Goal: Task Accomplishment & Management: Manage account settings

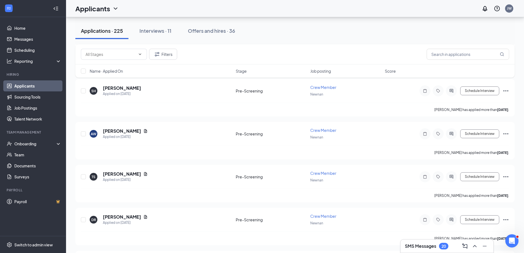
scroll to position [743, 0]
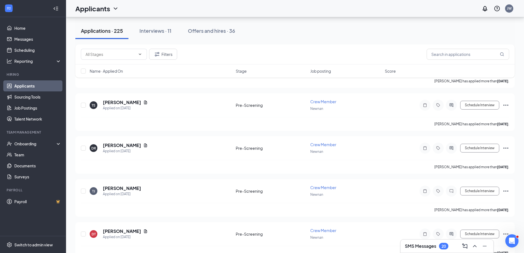
click at [178, 31] on div "Applications · 225 Interviews · 11 Offers and hires · 36" at bounding box center [294, 31] width 439 height 17
click at [168, 32] on div "Interviews · 11" at bounding box center [156, 30] width 32 height 7
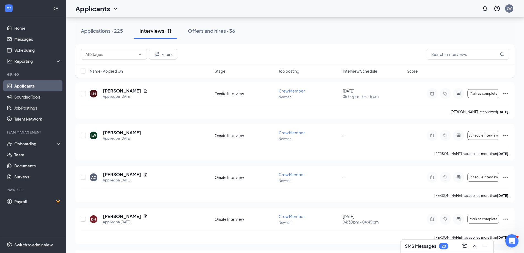
scroll to position [303, 0]
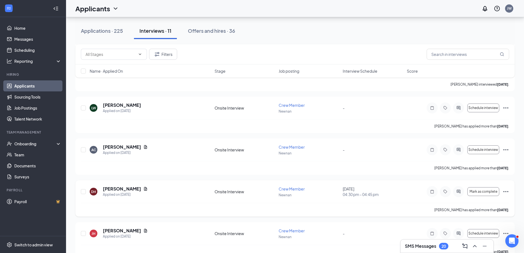
click at [504, 191] on icon "Ellipses" at bounding box center [506, 191] width 7 height 7
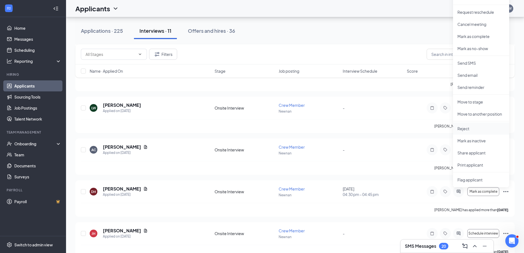
click at [473, 129] on p "Reject" at bounding box center [481, 129] width 47 height 6
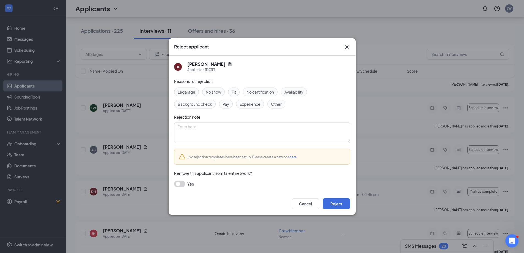
click at [269, 103] on div "Other" at bounding box center [276, 104] width 18 height 9
click at [248, 127] on textarea at bounding box center [262, 132] width 176 height 21
type textarea "Decent interview but not good enough to go through as we are fully staffed"
click at [336, 204] on button "Reject" at bounding box center [337, 203] width 28 height 11
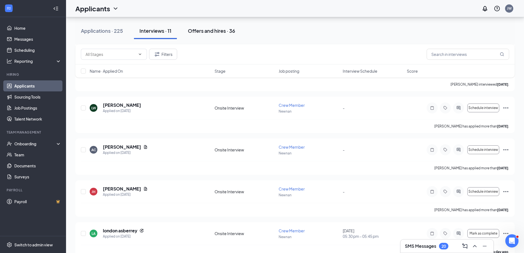
click at [216, 33] on div "Offers and hires · 36" at bounding box center [211, 30] width 47 height 7
